Goal: Task Accomplishment & Management: Complete application form

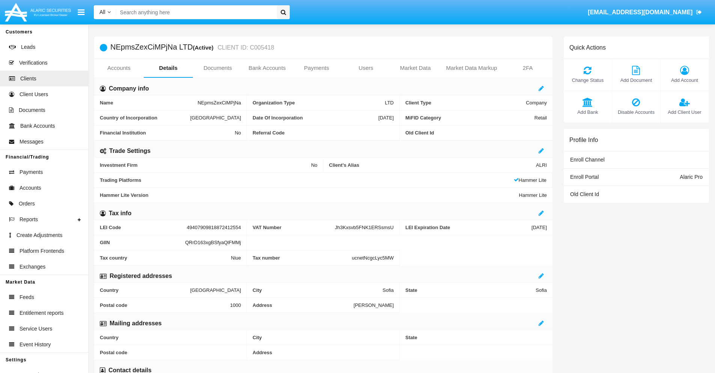
click at [267, 68] on link "Bank Accounts" at bounding box center [267, 68] width 50 height 18
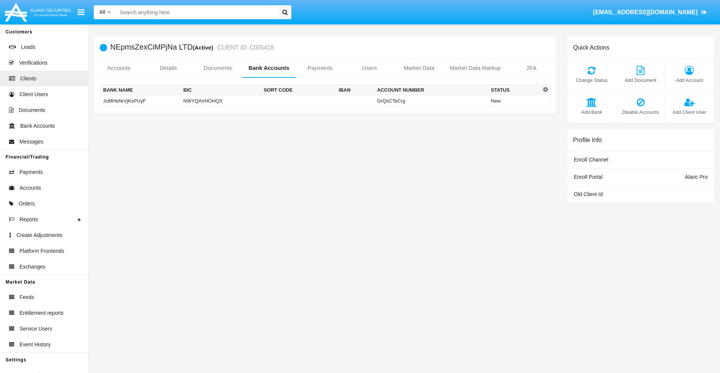
click at [140, 101] on td "JoMHbNrVjKsPUyF" at bounding box center [140, 100] width 80 height 11
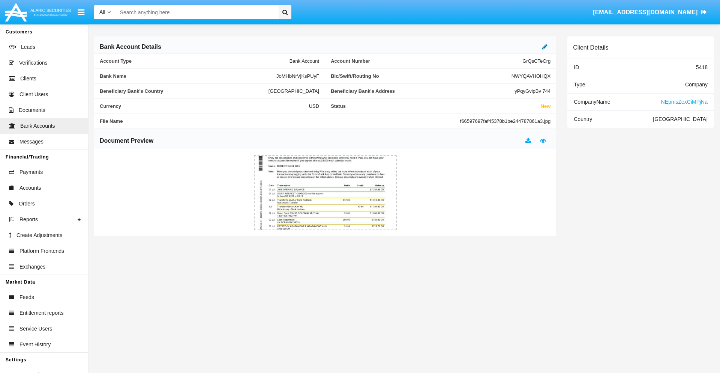
click at [545, 47] on icon at bounding box center [544, 47] width 5 height 6
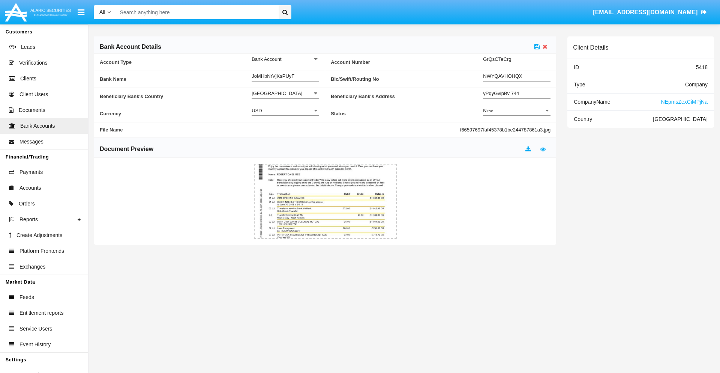
click at [517, 110] on div "New" at bounding box center [513, 110] width 61 height 6
click at [517, 129] on span "Active" at bounding box center [517, 129] width 68 height 15
click at [537, 47] on icon at bounding box center [537, 47] width 5 height 6
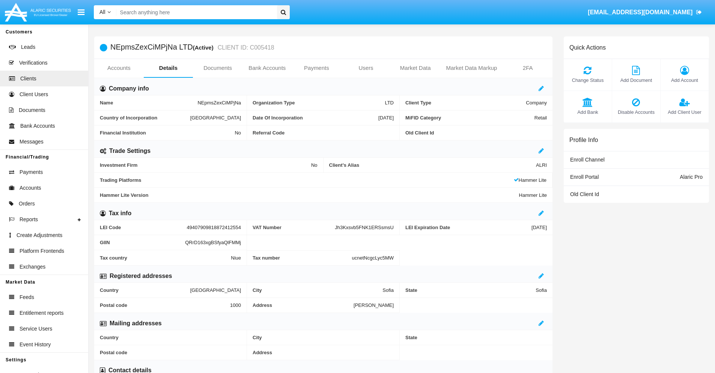
click at [267, 68] on link "Bank Accounts" at bounding box center [267, 68] width 50 height 18
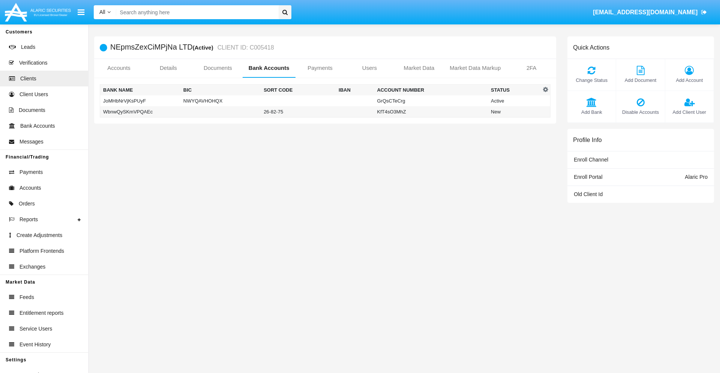
click at [140, 111] on td "WbnwQySKmVPQAEc" at bounding box center [140, 111] width 80 height 11
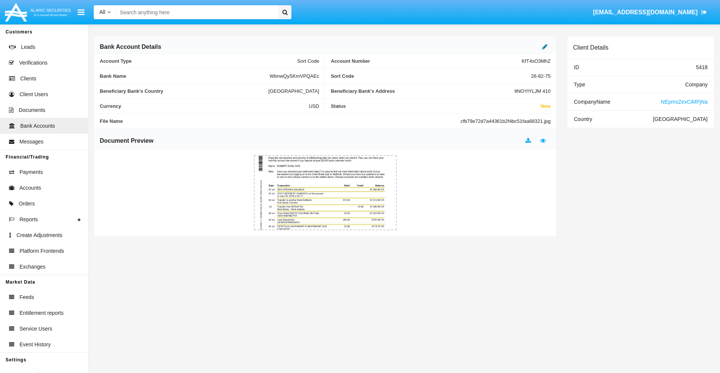
click at [545, 47] on icon at bounding box center [544, 47] width 5 height 6
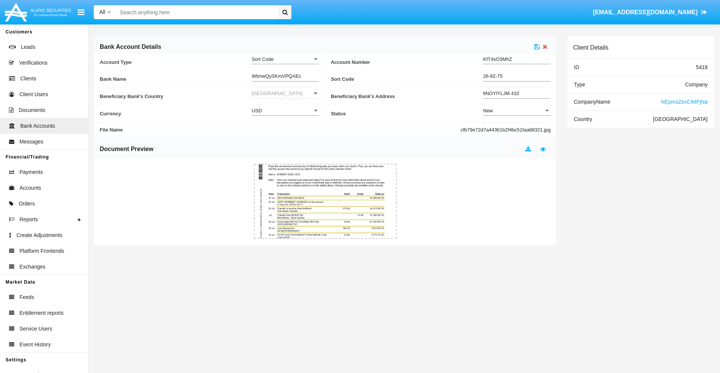
click at [517, 110] on div "New" at bounding box center [513, 110] width 61 height 6
click at [517, 129] on span "Active" at bounding box center [511, 129] width 56 height 15
click at [537, 47] on icon at bounding box center [537, 47] width 5 height 6
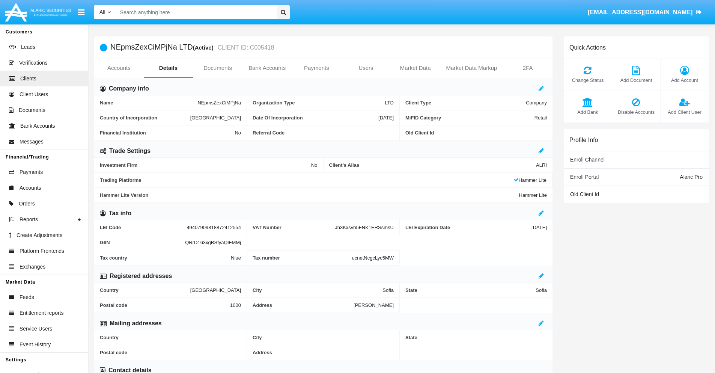
click at [587, 112] on span "Add Bank" at bounding box center [587, 111] width 41 height 7
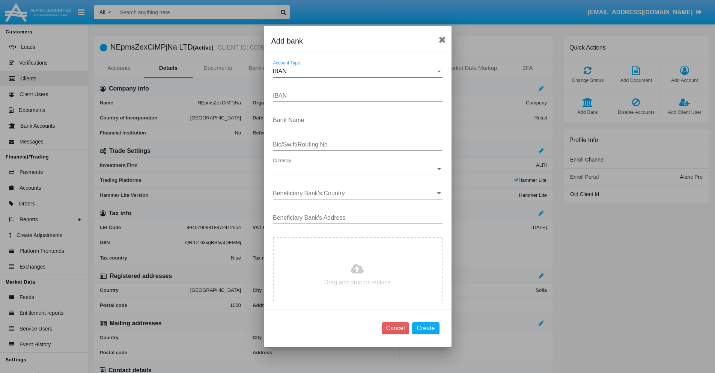
click at [355, 71] on div "IBAN" at bounding box center [354, 71] width 163 height 7
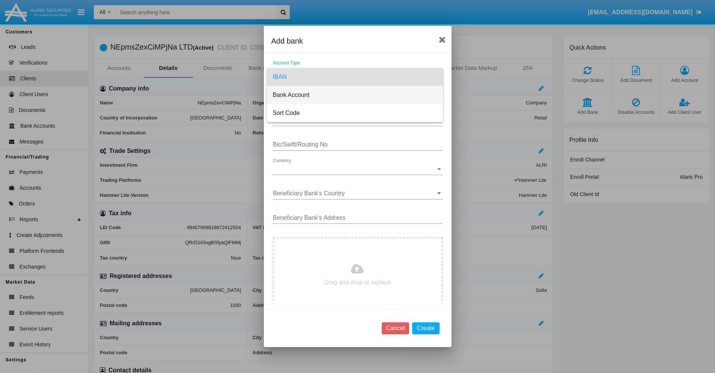
click at [355, 95] on span "Bank Account" at bounding box center [355, 95] width 164 height 18
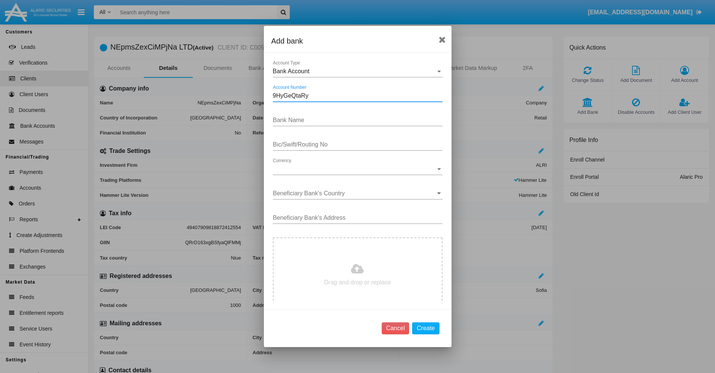
type input "9HyGeQtaRy"
type input "CfdaZPmjltMWLEd"
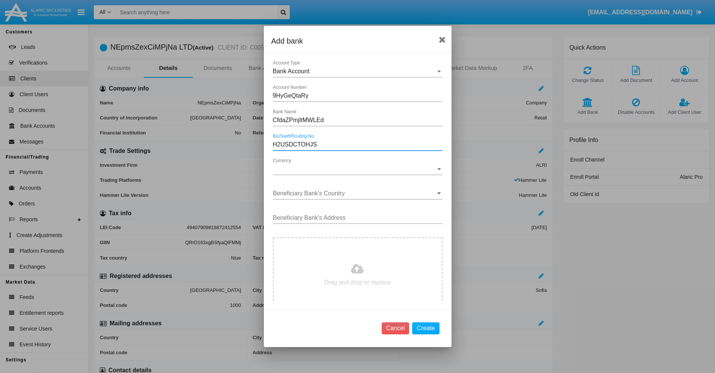
type input "H2USDCTOHJS"
click at [355, 169] on span "Currency" at bounding box center [354, 168] width 163 height 7
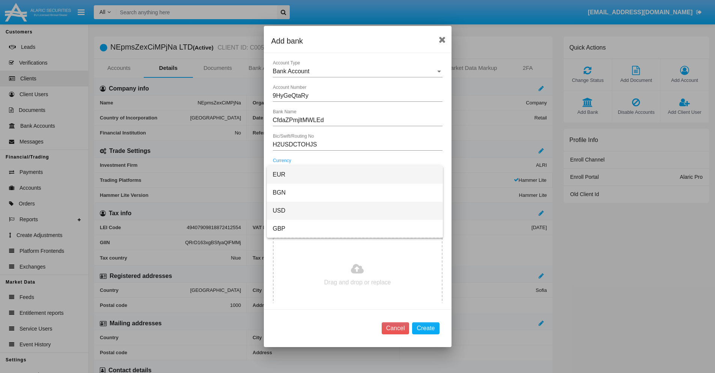
click at [355, 210] on span "USD" at bounding box center [355, 210] width 164 height 18
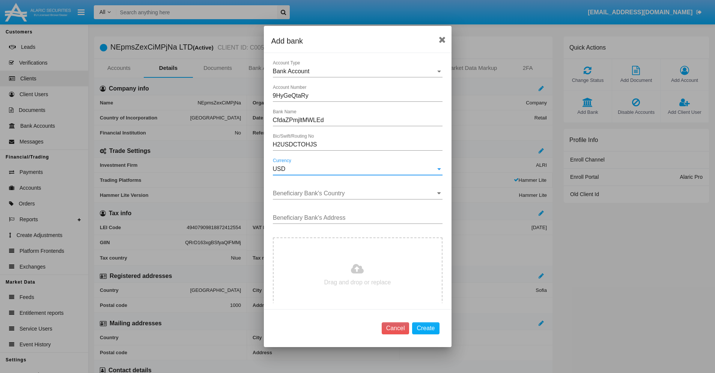
click at [355, 193] on input "Beneficiary Bank's Country" at bounding box center [358, 193] width 170 height 7
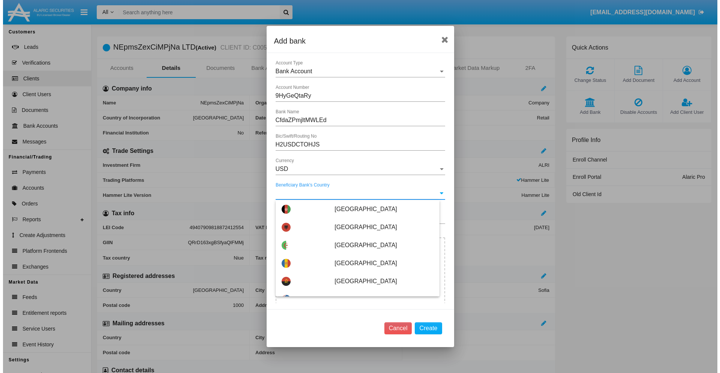
scroll to position [1831, 0]
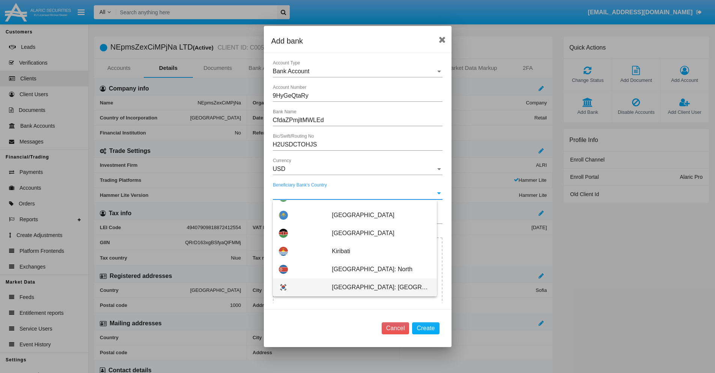
click at [377, 287] on span "Korea: South" at bounding box center [381, 287] width 99 height 18
type input "Korea: South"
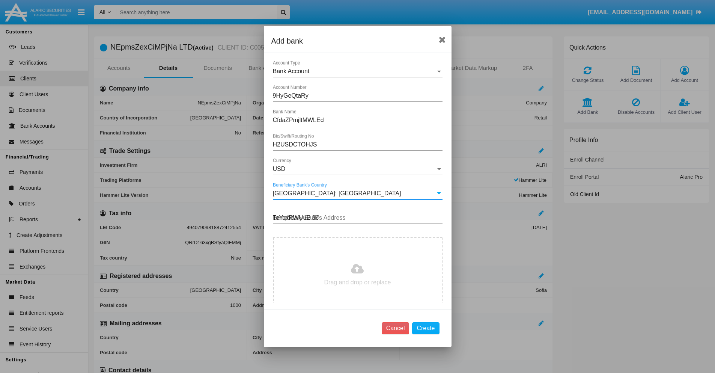
type input "TeYqxRWUuE 362"
type input "C:\fakepath\bank-statement.png"
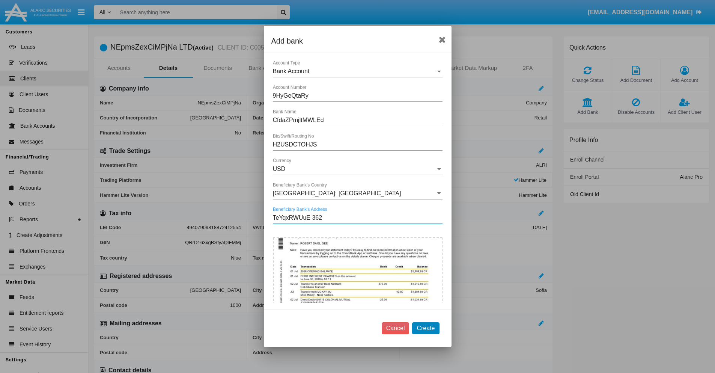
click at [425, 327] on button "Create" at bounding box center [425, 328] width 27 height 12
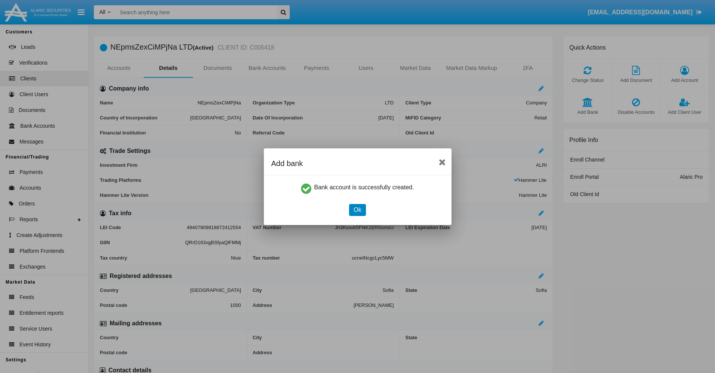
click at [357, 209] on button "Ok" at bounding box center [357, 210] width 17 height 12
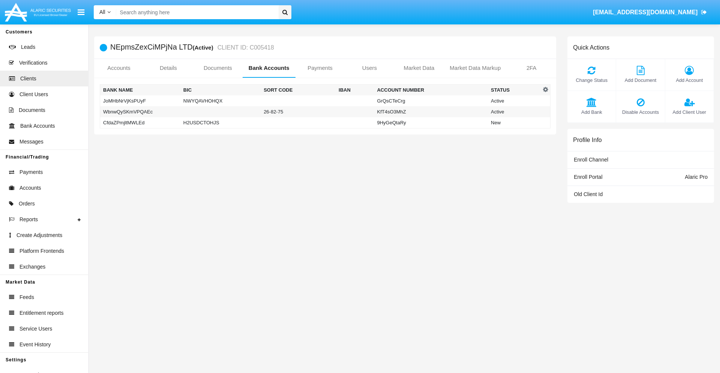
click at [140, 122] on td "CfdaZPmjltMWLEd" at bounding box center [140, 122] width 80 height 11
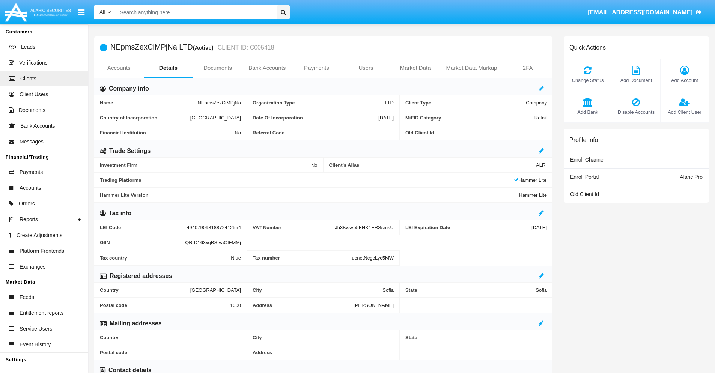
click at [587, 112] on span "Add Bank" at bounding box center [587, 111] width 41 height 7
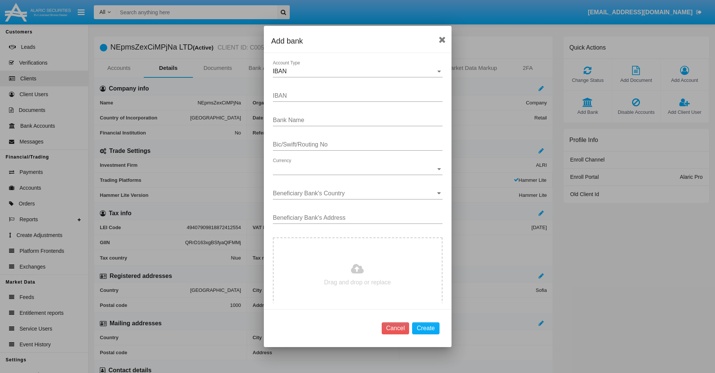
click at [355, 71] on div "IBAN" at bounding box center [354, 71] width 163 height 7
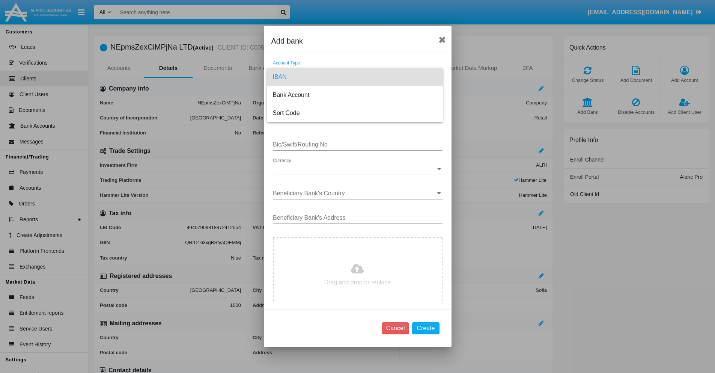
click at [355, 77] on span "IBAN" at bounding box center [355, 77] width 164 height 18
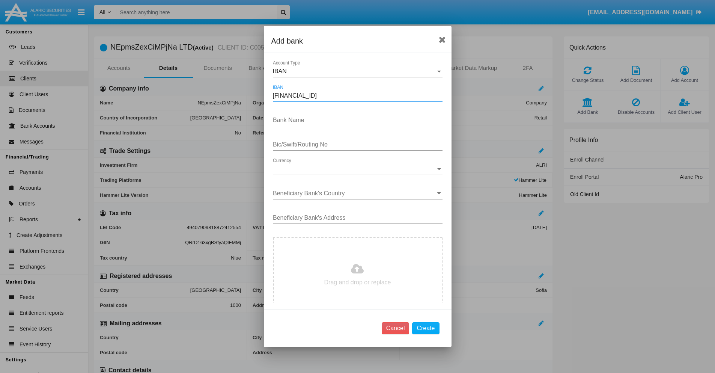
type input "[FINANCIAL_ID]"
type input "PfivUcriWyVmBEp"
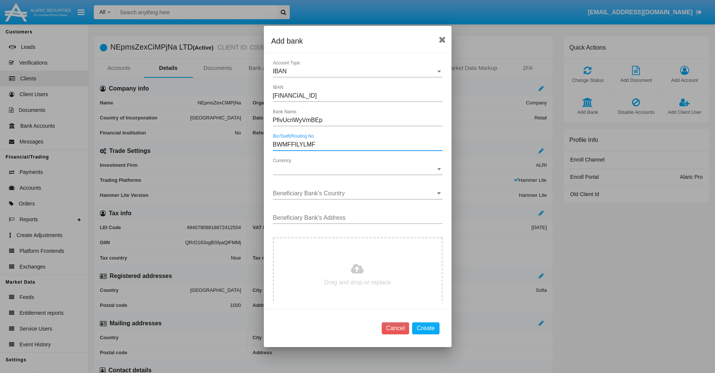
type input "BWMFFILYLMF"
click at [355, 169] on span "Currency" at bounding box center [354, 168] width 163 height 7
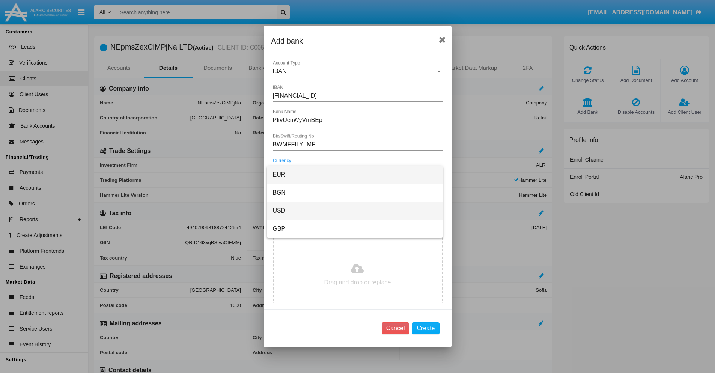
click at [355, 210] on span "USD" at bounding box center [355, 210] width 164 height 18
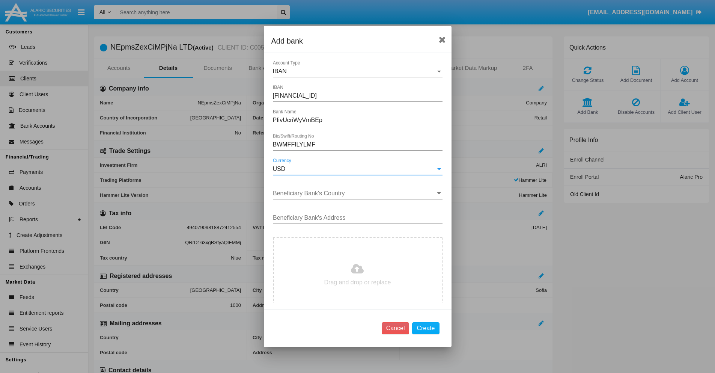
click at [355, 193] on input "Beneficiary Bank's Country" at bounding box center [358, 193] width 170 height 7
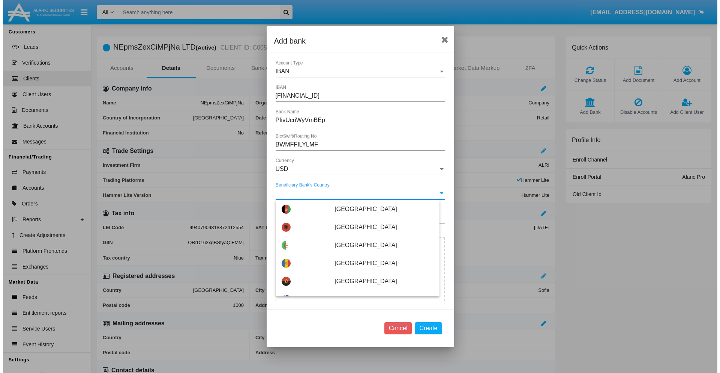
scroll to position [2839, 0]
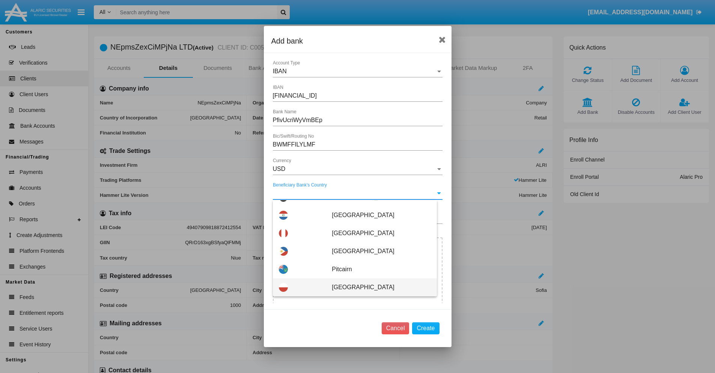
click at [377, 287] on span "Poland" at bounding box center [381, 287] width 99 height 18
type input "Poland"
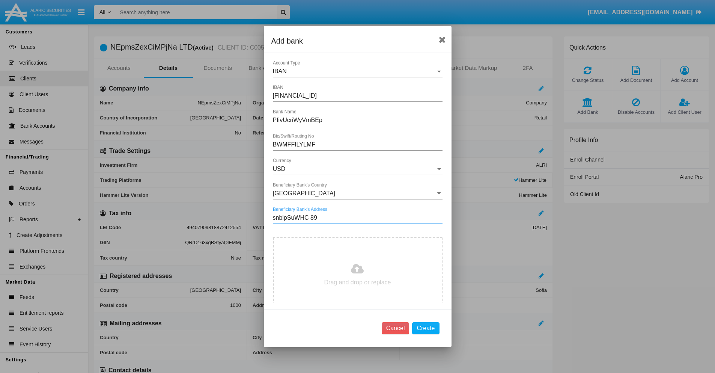
type input "snbipSuWHC 896"
type input "C:\fakepath\bank-statement.png"
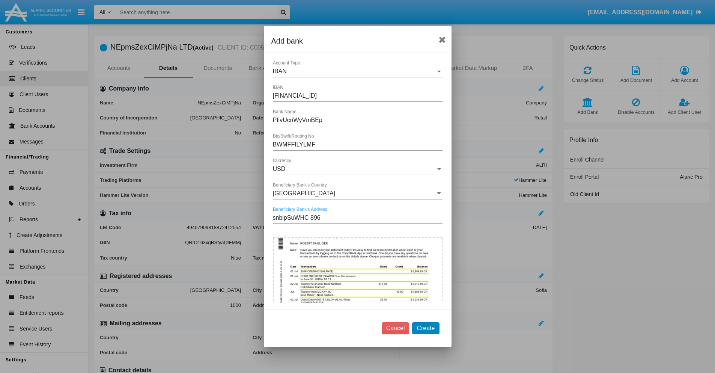
click at [425, 327] on button "Create" at bounding box center [425, 328] width 27 height 12
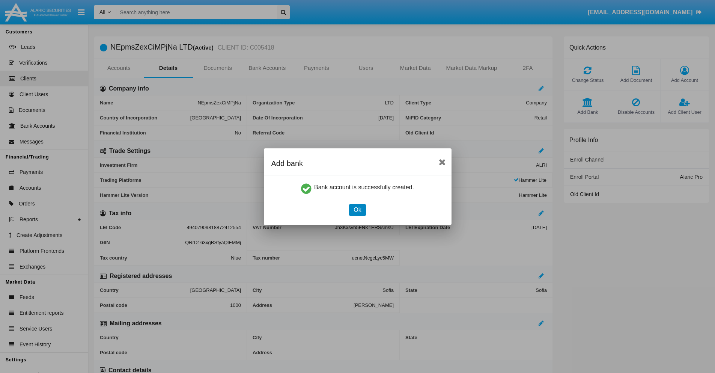
click at [357, 209] on button "Ok" at bounding box center [357, 210] width 17 height 12
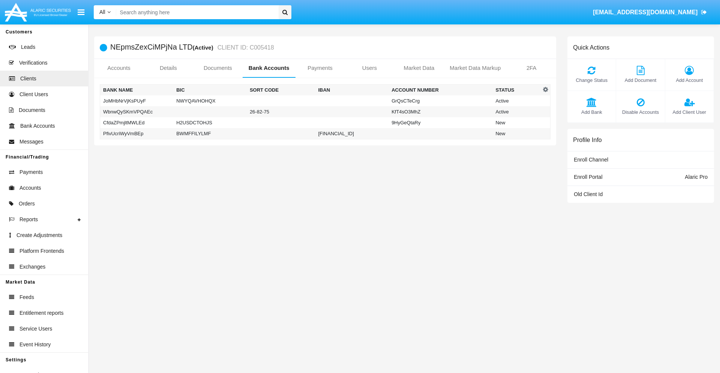
click at [137, 133] on td "PfivUcriWyVmBEp" at bounding box center [137, 133] width 74 height 11
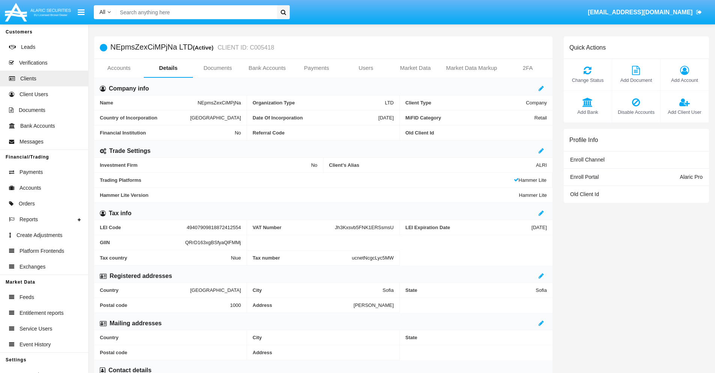
click at [587, 112] on span "Add Bank" at bounding box center [587, 111] width 41 height 7
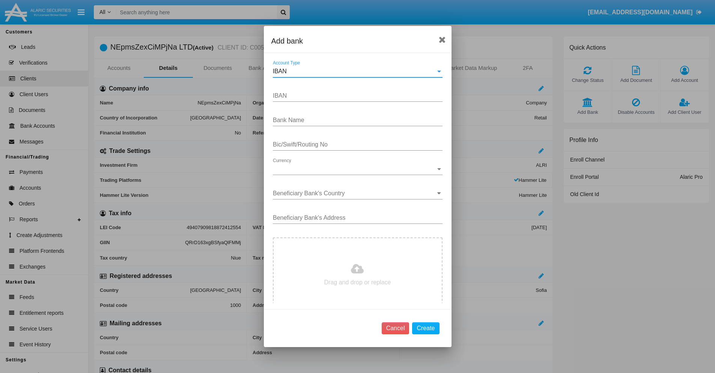
click at [355, 71] on div "IBAN" at bounding box center [354, 71] width 163 height 7
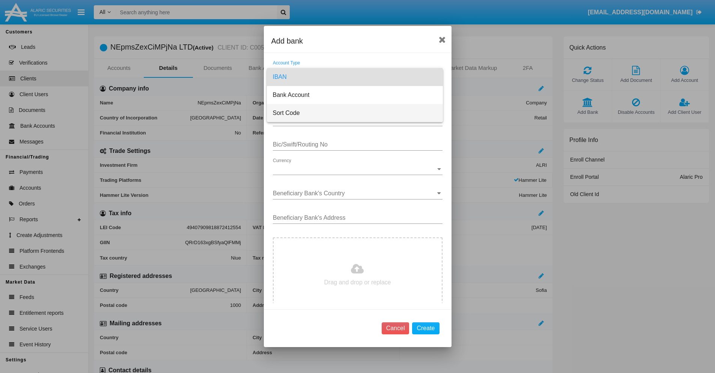
click at [355, 113] on span "Sort Code" at bounding box center [355, 113] width 164 height 18
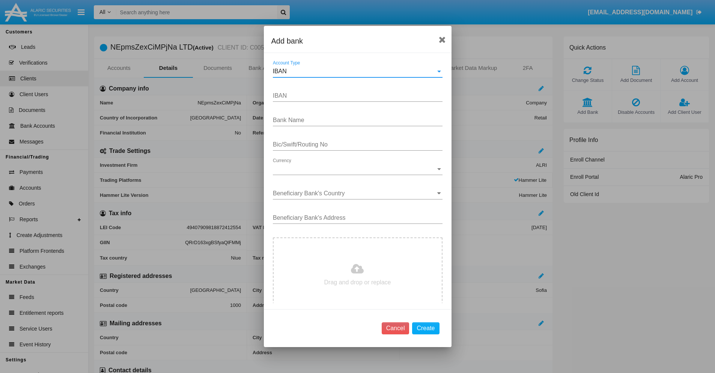
type input "[GEOGRAPHIC_DATA]"
